Goal: Information Seeking & Learning: Check status

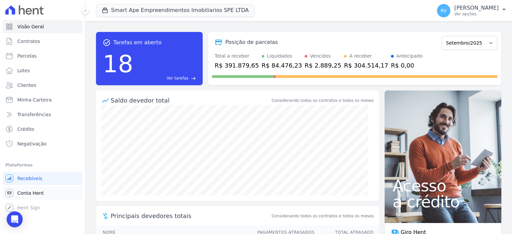
click at [37, 193] on span "Conta Hent" at bounding box center [30, 193] width 26 height 7
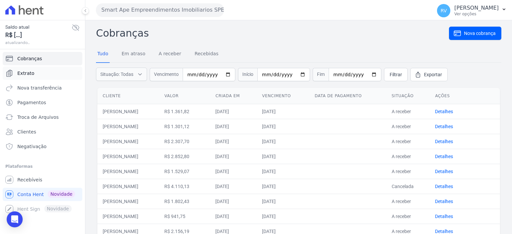
click at [52, 72] on link "Extrato" at bounding box center [43, 73] width 80 height 13
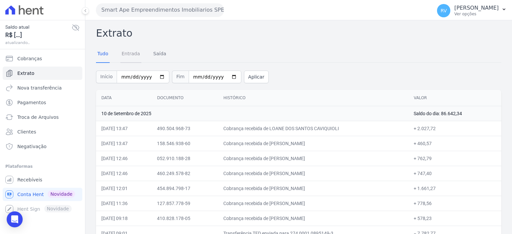
click at [130, 56] on link "Entrada" at bounding box center [130, 54] width 21 height 17
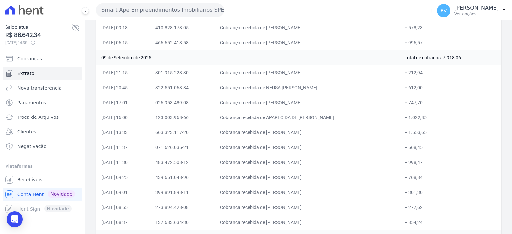
scroll to position [200, 0]
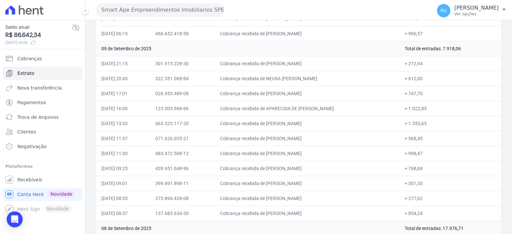
drag, startPoint x: 270, startPoint y: 61, endPoint x: 316, endPoint y: 61, distance: 45.0
click at [316, 61] on td "Cobrança recebida de [PERSON_NAME]" at bounding box center [307, 63] width 185 height 15
copy td "CLAUDIO AGOSTINHO"
drag, startPoint x: 278, startPoint y: 68, endPoint x: 276, endPoint y: 64, distance: 3.9
click at [277, 68] on td "Cobrança recebida de [PERSON_NAME]" at bounding box center [307, 63] width 185 height 15
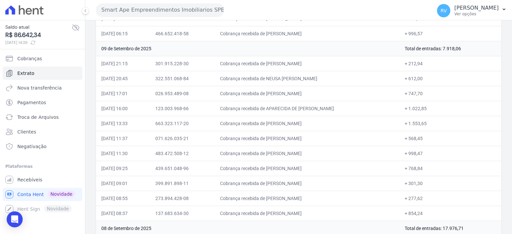
click at [274, 64] on td "Cobrança recebida de [PERSON_NAME]" at bounding box center [307, 63] width 185 height 15
drag, startPoint x: 271, startPoint y: 64, endPoint x: 324, endPoint y: 64, distance: 52.4
click at [324, 64] on td "Cobrança recebida de [PERSON_NAME]" at bounding box center [307, 63] width 185 height 15
copy td "CLAUDIO AGOSTINHO DO"
drag, startPoint x: 414, startPoint y: 61, endPoint x: 441, endPoint y: 64, distance: 27.2
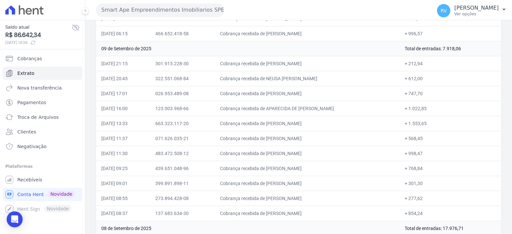
click at [441, 64] on td "+ 212,94" at bounding box center [451, 63] width 102 height 15
copy td "212,94"
drag, startPoint x: 271, startPoint y: 77, endPoint x: 317, endPoint y: 78, distance: 45.7
click at [317, 78] on td "Cobrança recebida de NEUSA [PERSON_NAME]" at bounding box center [307, 78] width 185 height 15
copy td "NEUSA MARTHA DA S"
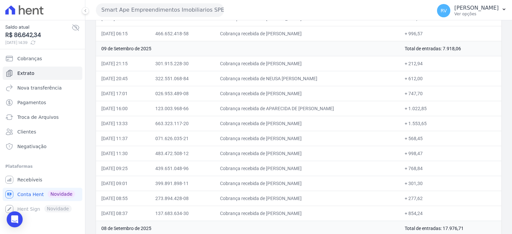
drag, startPoint x: 418, startPoint y: 77, endPoint x: 431, endPoint y: 77, distance: 13.7
click at [431, 77] on td "+ 612,00" at bounding box center [451, 78] width 102 height 15
click at [419, 78] on td "+ 612,00" at bounding box center [451, 78] width 102 height 15
drag, startPoint x: 413, startPoint y: 77, endPoint x: 433, endPoint y: 78, distance: 19.4
click at [433, 78] on td "+ 612,00" at bounding box center [451, 78] width 102 height 15
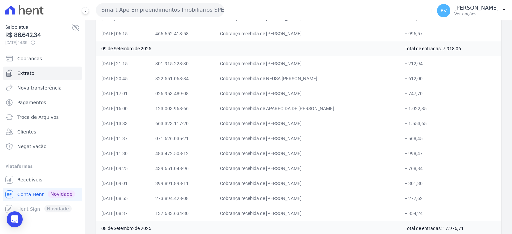
copy td "612,00"
drag, startPoint x: 272, startPoint y: 92, endPoint x: 328, endPoint y: 94, distance: 56.1
click at [328, 94] on td "Cobrança recebida de [PERSON_NAME]" at bounding box center [307, 93] width 185 height 15
copy td "MARIO AUGUSTO PAULA LE"
drag, startPoint x: 414, startPoint y: 92, endPoint x: 444, endPoint y: 92, distance: 30.0
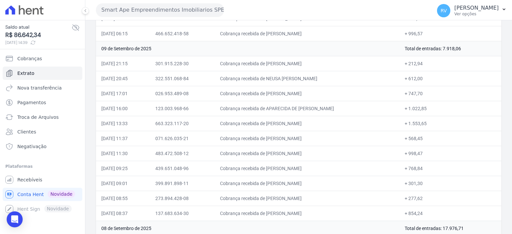
click at [444, 92] on td "+ 747,70" at bounding box center [451, 93] width 102 height 15
copy td "747,70"
drag, startPoint x: 271, startPoint y: 108, endPoint x: 320, endPoint y: 107, distance: 49.4
click at [320, 107] on td "Cobrança recebida de APARECIDA DE [PERSON_NAME]" at bounding box center [307, 108] width 185 height 15
copy td "APARECIDA DE FATIMA"
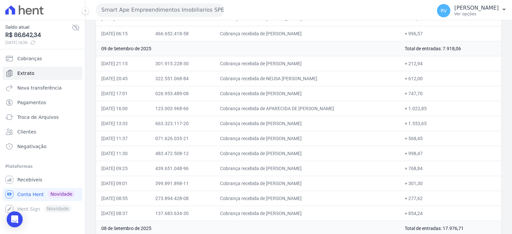
drag, startPoint x: 414, startPoint y: 107, endPoint x: 435, endPoint y: 107, distance: 20.3
click at [435, 107] on td "+ 1.022,85" at bounding box center [451, 108] width 102 height 15
copy td "1.022,85"
drag, startPoint x: 270, startPoint y: 107, endPoint x: 338, endPoint y: 106, distance: 67.4
click at [338, 106] on td "Cobrança recebida de APARECIDA DE [PERSON_NAME]" at bounding box center [307, 108] width 185 height 15
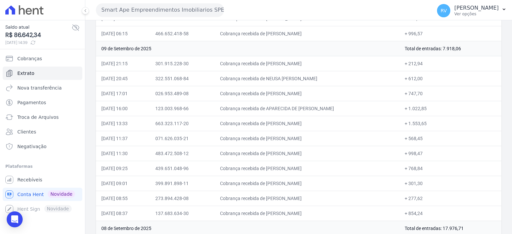
copy td "APARECIDA DE FATIMA ALMEID"
drag, startPoint x: 414, startPoint y: 106, endPoint x: 442, endPoint y: 108, distance: 27.8
click at [442, 108] on td "+ 1.022,85" at bounding box center [451, 108] width 102 height 15
drag, startPoint x: 271, startPoint y: 123, endPoint x: 318, endPoint y: 123, distance: 46.7
click at [318, 123] on td "Cobrança recebida de [PERSON_NAME]" at bounding box center [307, 123] width 185 height 15
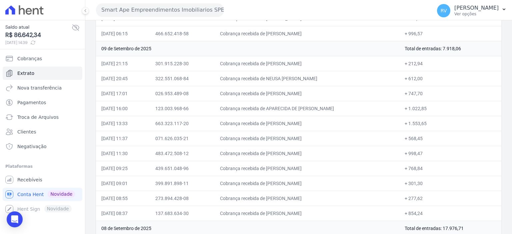
drag, startPoint x: 414, startPoint y: 121, endPoint x: 436, endPoint y: 122, distance: 22.1
click at [436, 122] on td "+ 1.553,65" at bounding box center [451, 123] width 102 height 15
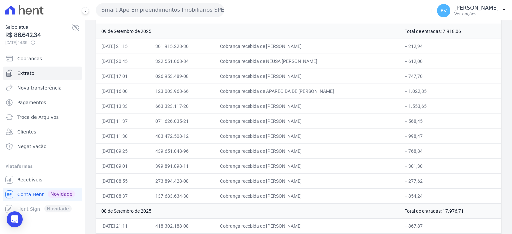
scroll to position [233, 0]
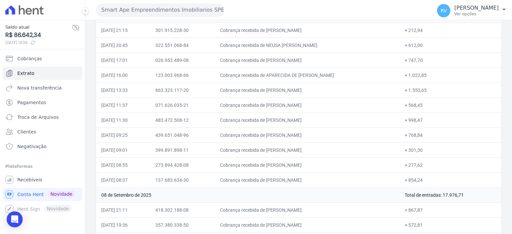
drag, startPoint x: 271, startPoint y: 103, endPoint x: 325, endPoint y: 102, distance: 54.4
click at [325, 102] on td "Cobrança recebida de [PERSON_NAME]" at bounding box center [307, 105] width 185 height 15
drag, startPoint x: 414, startPoint y: 104, endPoint x: 429, endPoint y: 103, distance: 15.0
click at [429, 103] on td "+ 568,45" at bounding box center [451, 105] width 102 height 15
drag, startPoint x: 272, startPoint y: 117, endPoint x: 305, endPoint y: 116, distance: 33.0
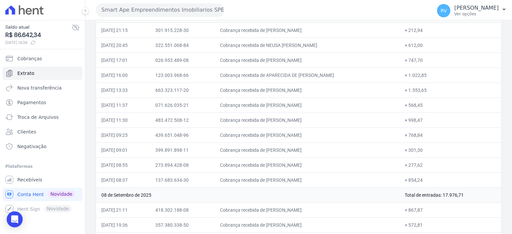
click at [309, 116] on td "Cobrança recebida de [PERSON_NAME]" at bounding box center [307, 120] width 185 height 15
drag, startPoint x: 271, startPoint y: 119, endPoint x: 318, endPoint y: 119, distance: 47.0
click at [318, 119] on td "Cobrança recebida de [PERSON_NAME]" at bounding box center [307, 120] width 185 height 15
drag, startPoint x: 414, startPoint y: 118, endPoint x: 431, endPoint y: 119, distance: 17.0
click at [431, 119] on td "+ 998,47" at bounding box center [451, 120] width 102 height 15
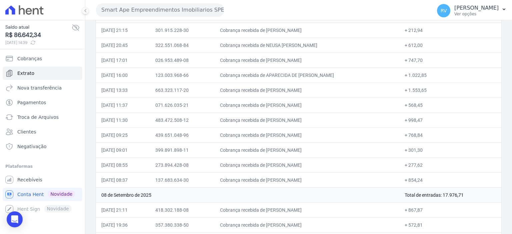
drag, startPoint x: 270, startPoint y: 132, endPoint x: 324, endPoint y: 136, distance: 53.2
click at [324, 136] on td "Cobrança recebida de [PERSON_NAME]" at bounding box center [307, 135] width 185 height 15
drag, startPoint x: 415, startPoint y: 131, endPoint x: 428, endPoint y: 132, distance: 13.7
click at [428, 132] on td "+ 768,84" at bounding box center [451, 135] width 102 height 15
drag, startPoint x: 271, startPoint y: 148, endPoint x: 327, endPoint y: 148, distance: 56.0
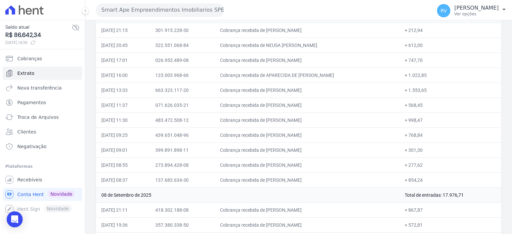
click at [327, 148] on td "Cobrança recebida de [PERSON_NAME]" at bounding box center [307, 150] width 185 height 15
drag, startPoint x: 414, startPoint y: 148, endPoint x: 428, endPoint y: 147, distance: 14.4
click at [428, 147] on td "+ 301,30" at bounding box center [451, 150] width 102 height 15
drag, startPoint x: 271, startPoint y: 163, endPoint x: 329, endPoint y: 163, distance: 58.0
click at [329, 163] on td "Cobrança recebida de [PERSON_NAME]" at bounding box center [307, 165] width 185 height 15
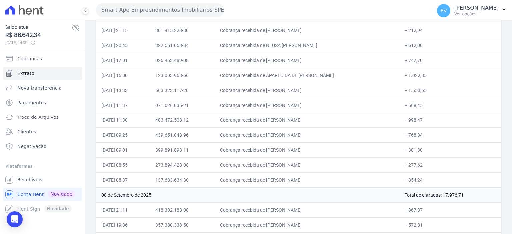
drag, startPoint x: 414, startPoint y: 162, endPoint x: 436, endPoint y: 162, distance: 21.7
click at [435, 162] on td "+ 277,62" at bounding box center [451, 165] width 102 height 15
drag, startPoint x: 270, startPoint y: 179, endPoint x: 314, endPoint y: 177, distance: 43.0
click at [314, 177] on td "Cobrança recebida de [PERSON_NAME]" at bounding box center [307, 180] width 185 height 15
drag, startPoint x: 414, startPoint y: 177, endPoint x: 428, endPoint y: 177, distance: 14.0
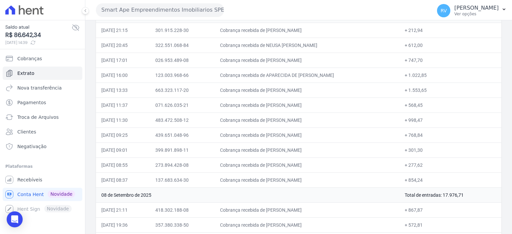
click at [428, 177] on td "+ 854,24" at bounding box center [451, 180] width 102 height 15
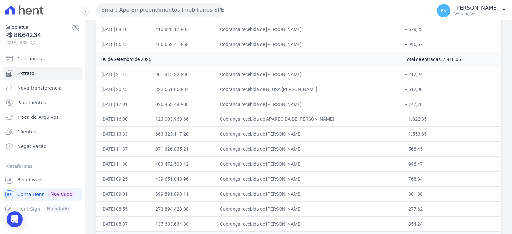
scroll to position [133, 0]
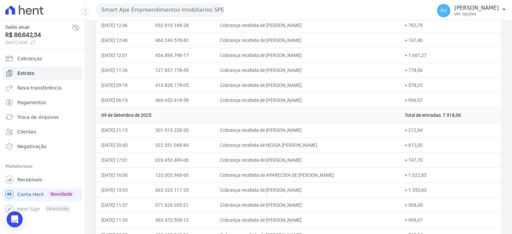
drag, startPoint x: 449, startPoint y: 115, endPoint x: 467, endPoint y: 114, distance: 18.0
click at [467, 114] on td "Total de entradas: 7.918,06" at bounding box center [451, 115] width 102 height 15
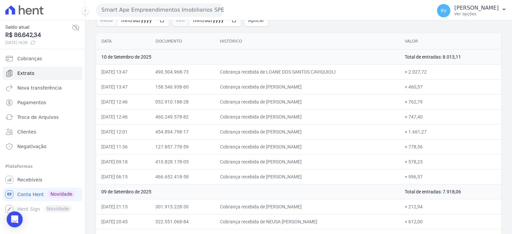
scroll to position [67, 0]
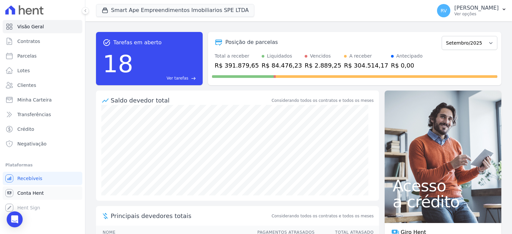
click at [39, 193] on span "Conta Hent" at bounding box center [30, 193] width 26 height 7
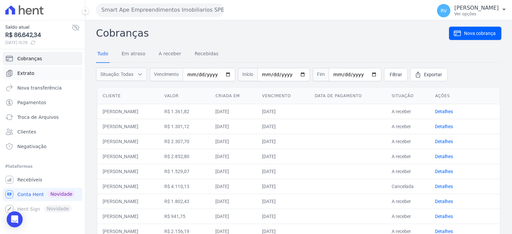
click at [50, 73] on link "Extrato" at bounding box center [43, 73] width 80 height 13
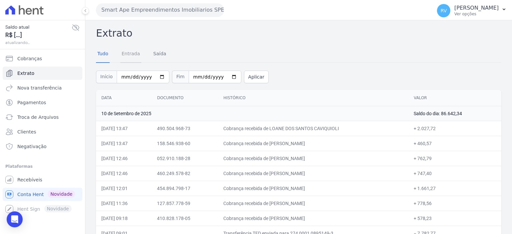
click at [131, 57] on link "Entrada" at bounding box center [130, 54] width 21 height 17
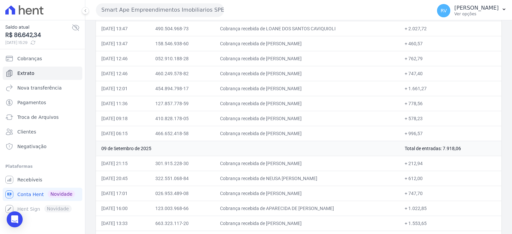
scroll to position [67, 0]
